Goal: Information Seeking & Learning: Get advice/opinions

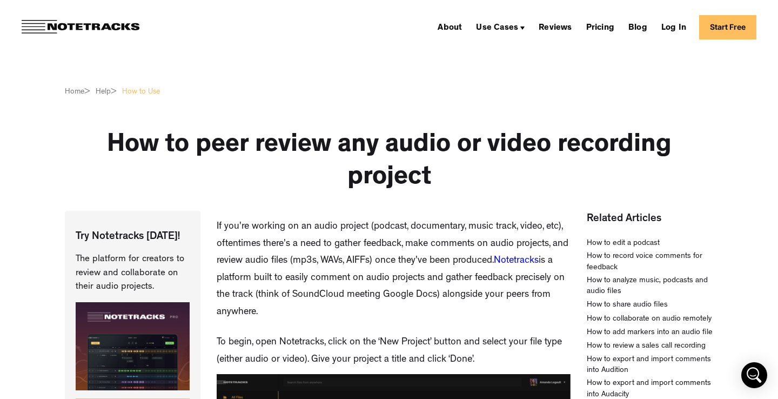
click at [196, 193] on h1 "How to peer review any audio or video recording project" at bounding box center [389, 162] width 648 height 65
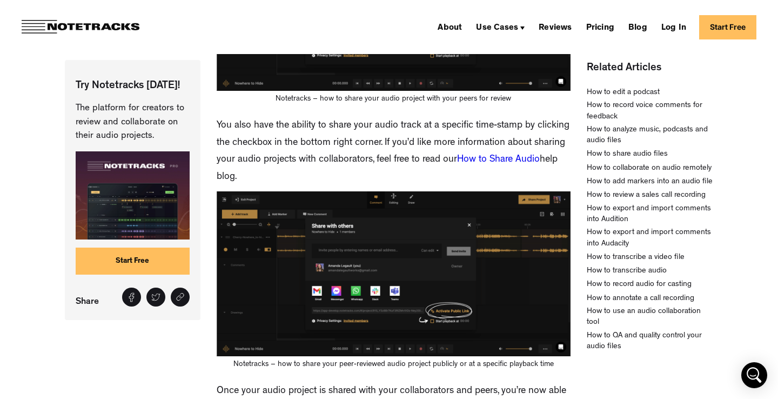
scroll to position [894, 0]
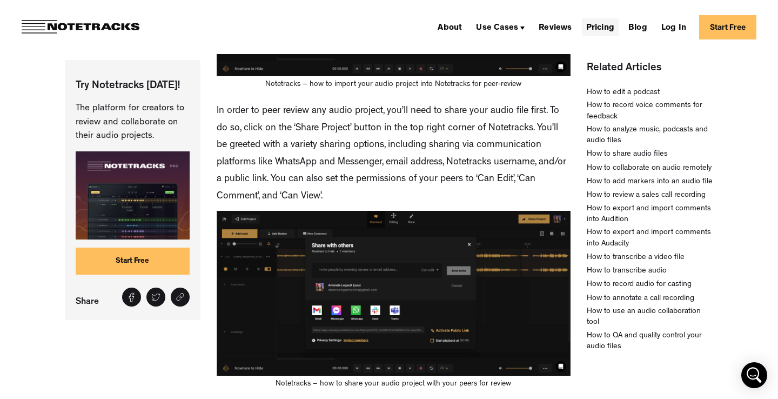
click at [596, 29] on link "Pricing" at bounding box center [600, 26] width 37 height 17
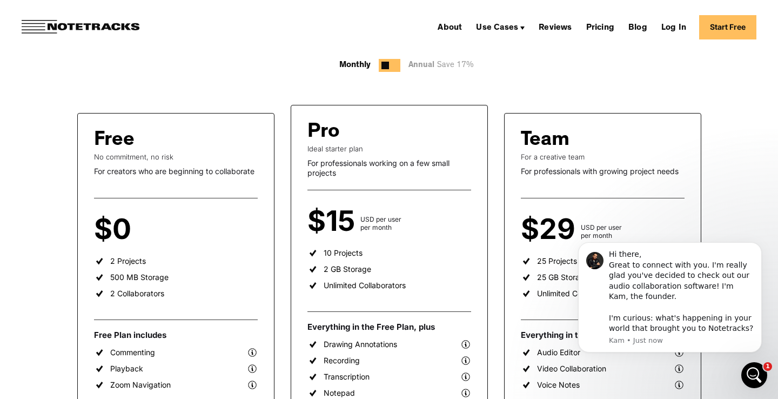
scroll to position [119, 0]
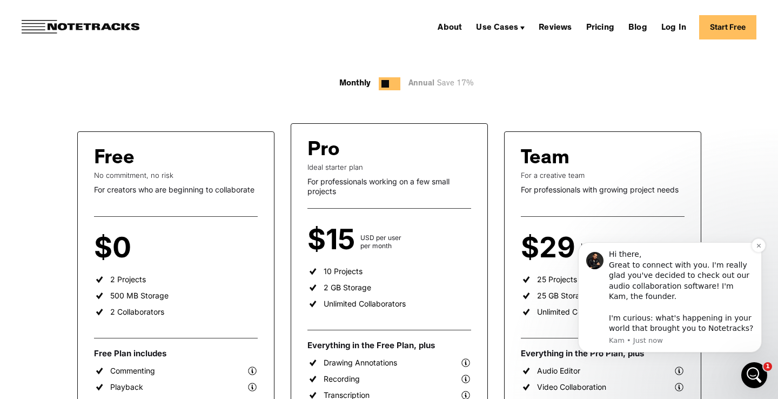
click at [692, 280] on div "Hi there, Great to connect with you. I'm really glad you've decided to check ou…" at bounding box center [681, 291] width 145 height 85
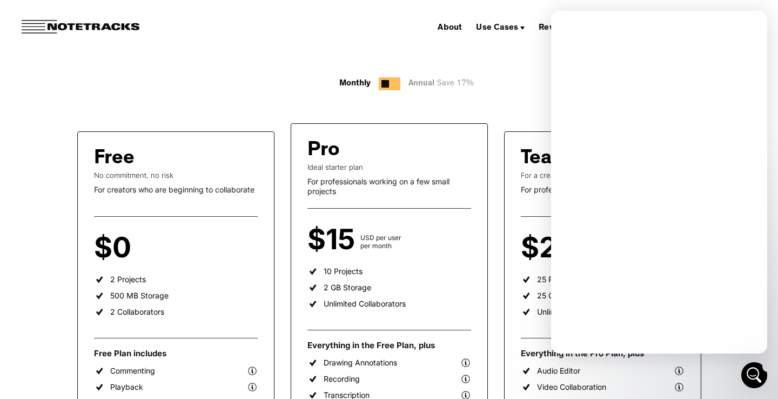
scroll to position [0, 0]
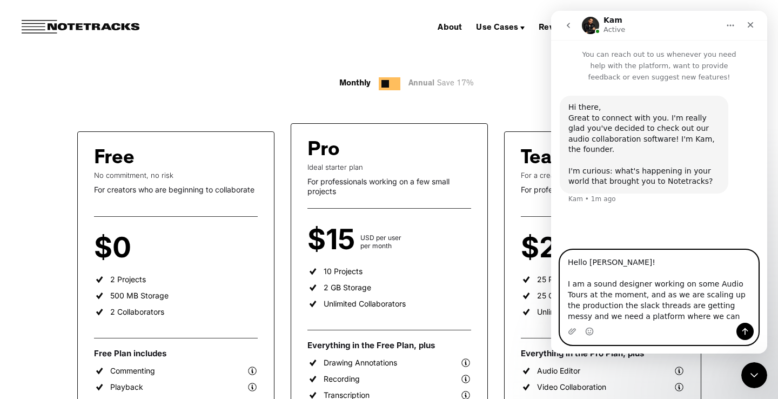
paste textarea "submit revisions, add comments, approve files etc"
type textarea "Hello Kam! I am a sound designer working on some Audio Tours at the moment, and…"
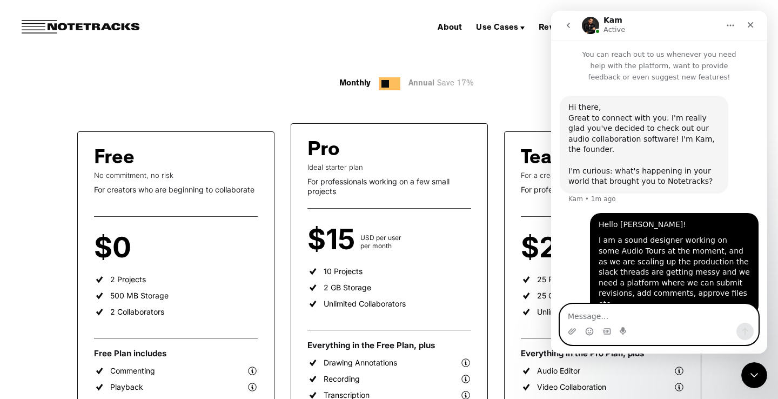
scroll to position [13, 0]
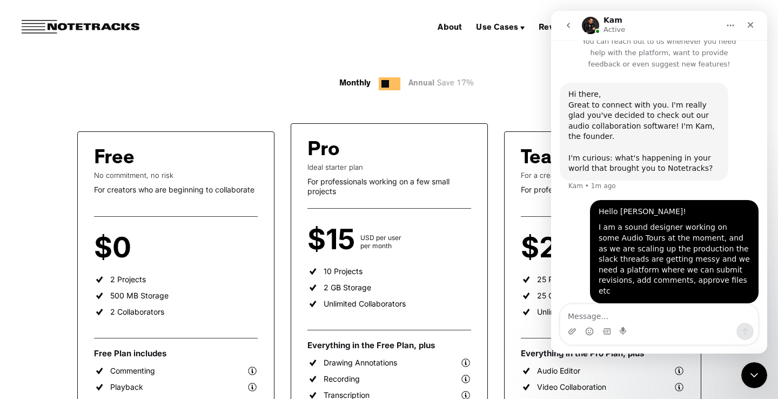
click at [561, 226] on div "Hello Kam! I am a sound designer working on some Audio Tours at the moment, and…" at bounding box center [659, 258] width 199 height 116
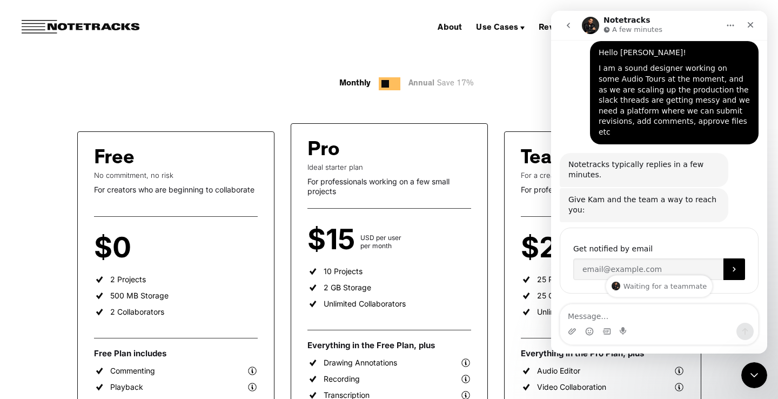
scroll to position [175, 0]
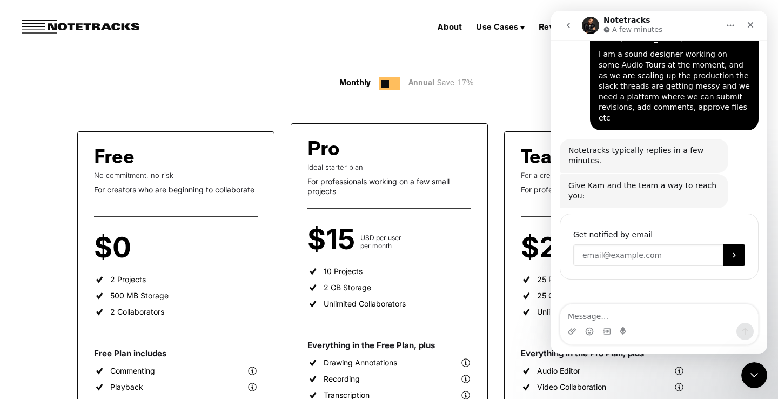
click at [601, 244] on input "Enter your email" at bounding box center [648, 255] width 150 height 22
type input "Alexanderkarlov300@gmail.com"
click at [737, 244] on button "Submit" at bounding box center [734, 255] width 22 height 22
click at [643, 306] on div "Waiting for a teammate" at bounding box center [659, 310] width 194 height 9
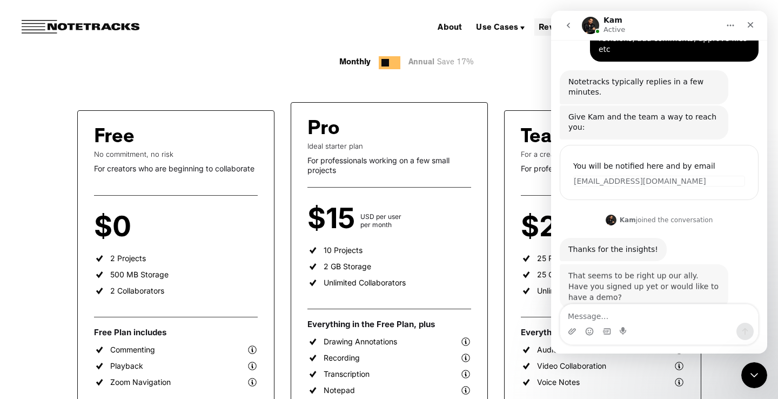
scroll to position [248, 0]
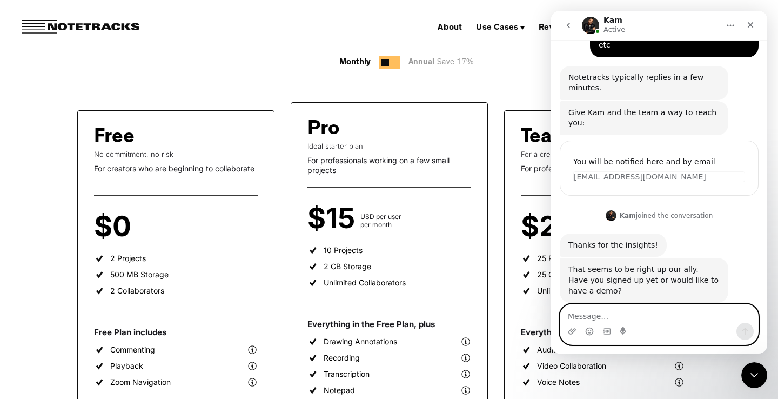
click at [601, 312] on textarea "Message…" at bounding box center [659, 313] width 198 height 18
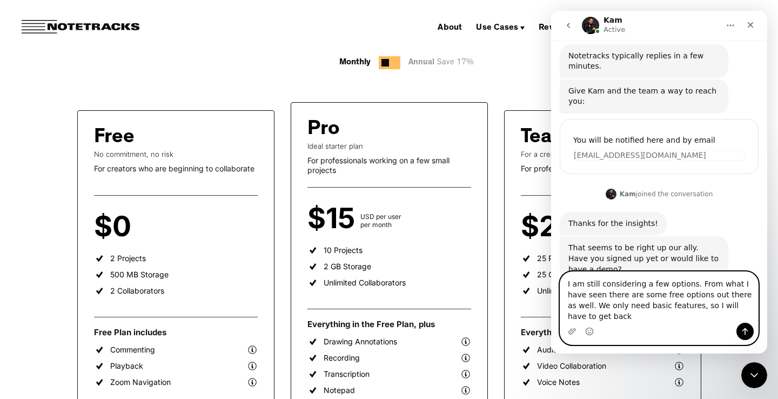
scroll to position [280, 0]
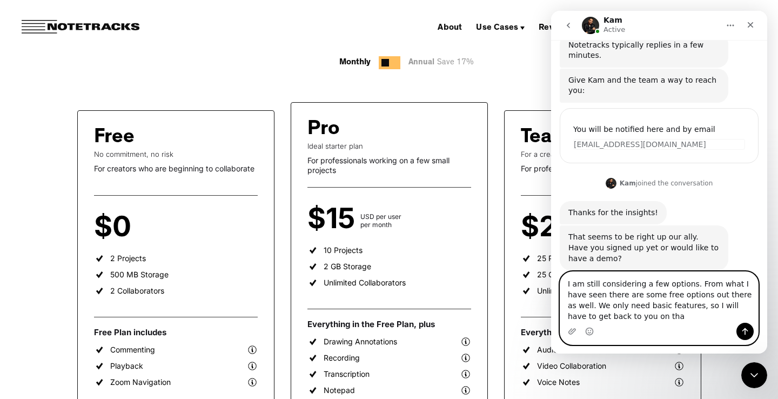
type textarea "I am still considering a few options. From what I have seen there are some free…"
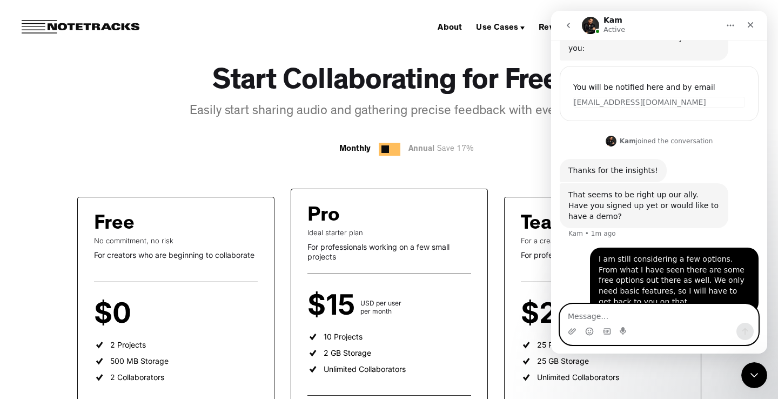
scroll to position [0, 0]
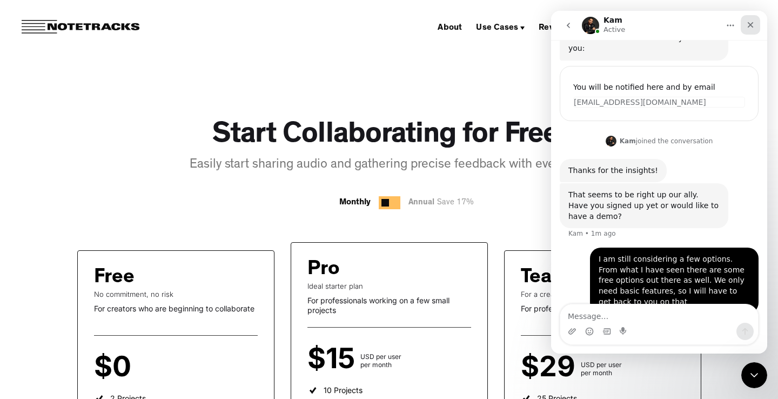
click at [753, 29] on div "Close" at bounding box center [749, 24] width 19 height 19
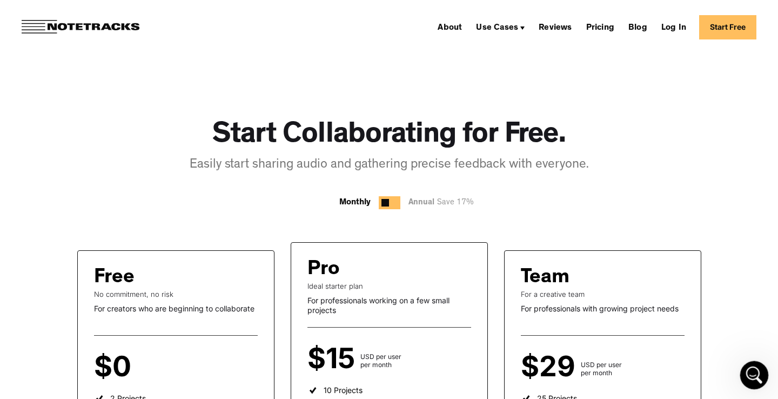
click at [759, 369] on icon "Open Intercom Messenger" at bounding box center [753, 374] width 18 height 18
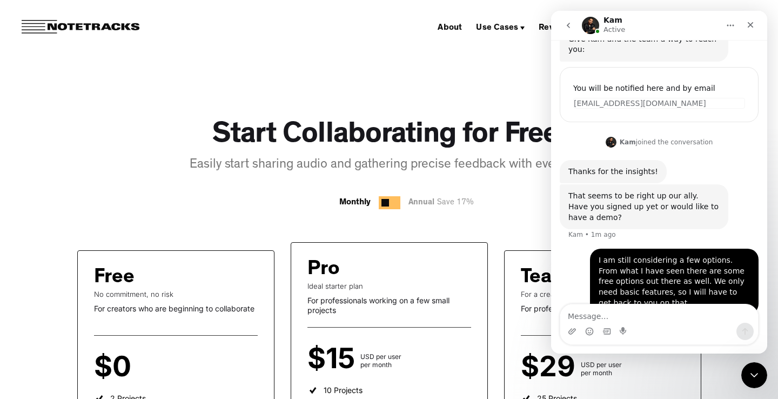
scroll to position [322, 0]
click at [583, 134] on div "Kam joined the conversation 9:48 pm" at bounding box center [659, 142] width 199 height 16
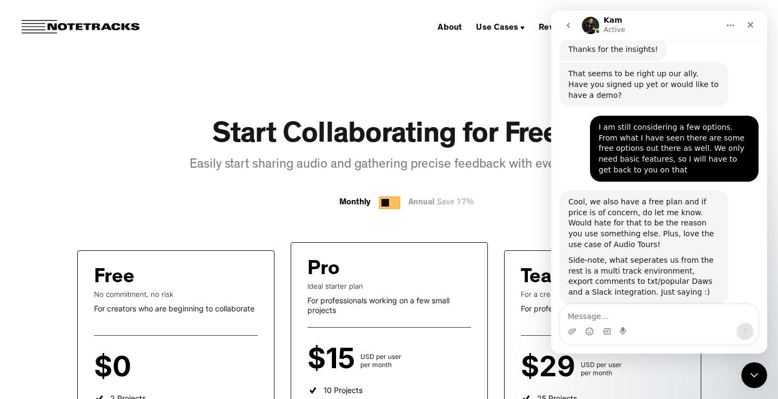
scroll to position [445, 0]
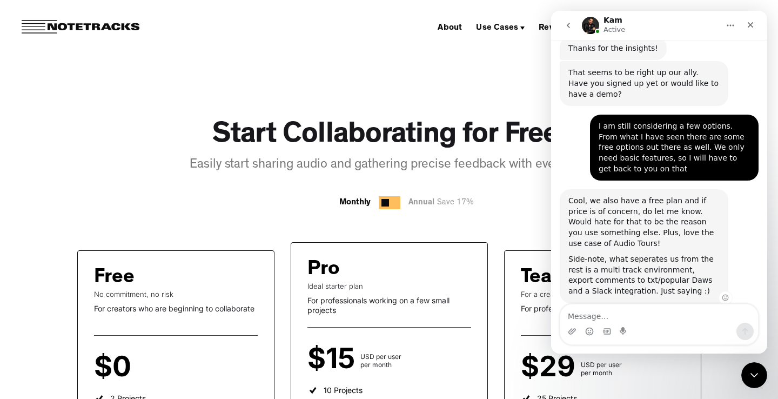
click at [604, 196] on div "Cool, we also have a free plan and if price is of concern, do let me know. Woul…" at bounding box center [643, 222] width 151 height 53
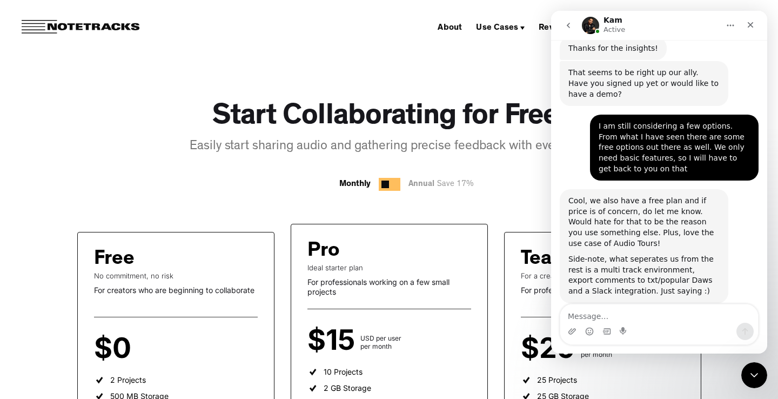
scroll to position [19, 0]
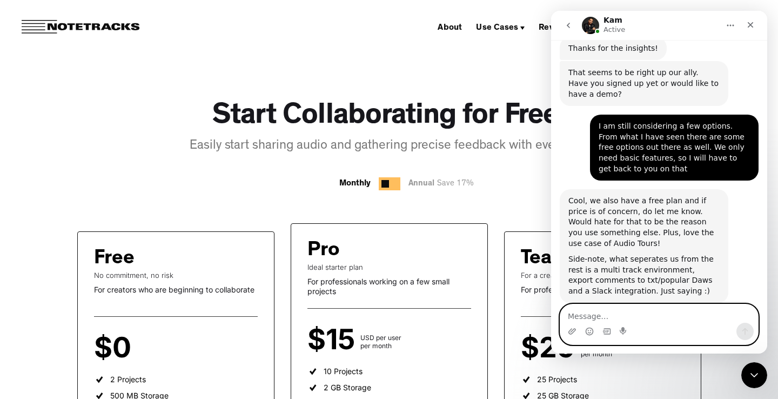
click at [588, 311] on textarea "Message…" at bounding box center [659, 313] width 198 height 18
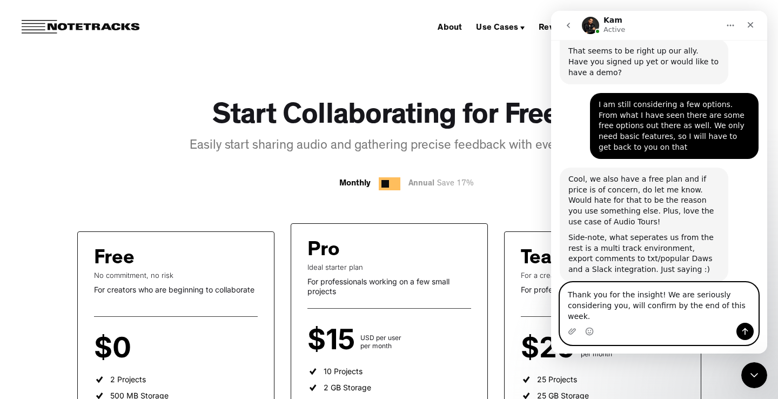
scroll to position [477, 0]
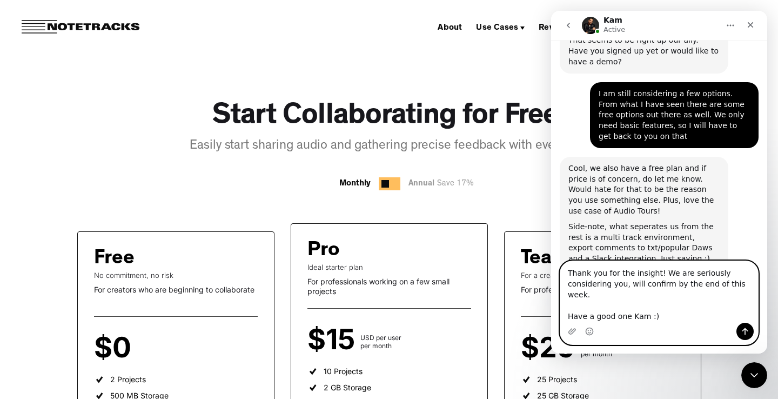
type textarea "Thank you for the insight! We are seriously considering you, will confirm by th…"
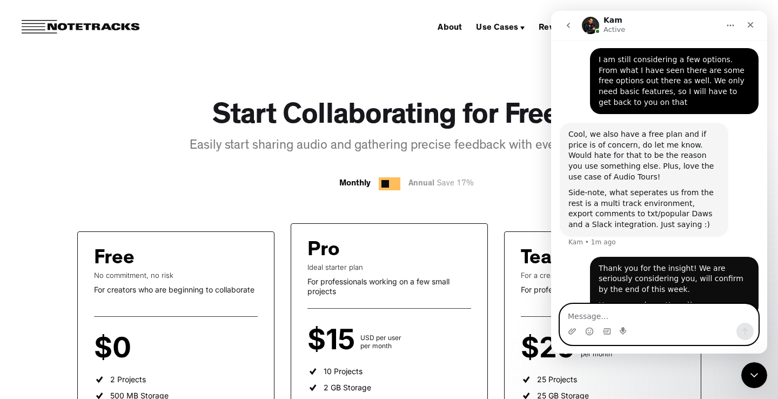
scroll to position [514, 0]
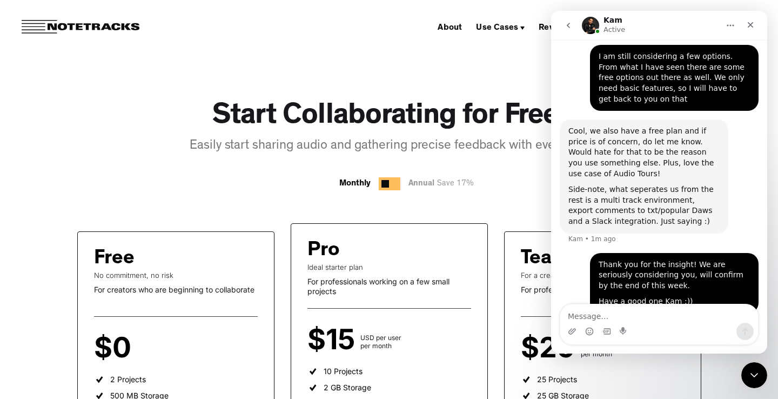
click at [562, 277] on div "Thank you for the insight! We are seriously considering you, will confirm by th…" at bounding box center [659, 289] width 199 height 73
